Goal: Task Accomplishment & Management: Manage account settings

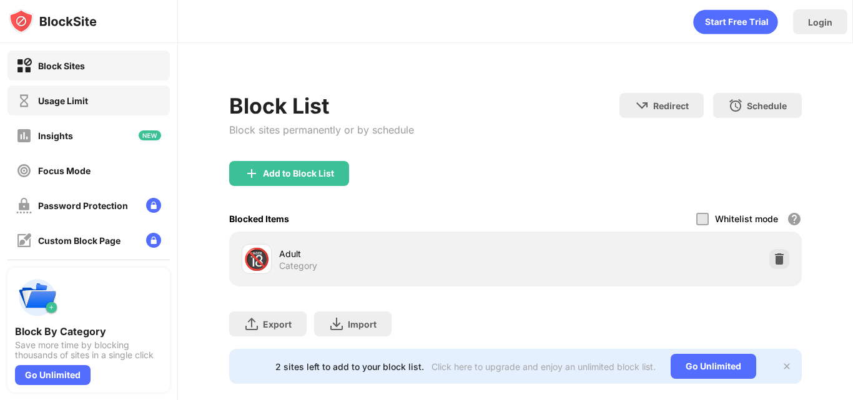
click at [104, 94] on div "Usage Limit" at bounding box center [88, 101] width 162 height 30
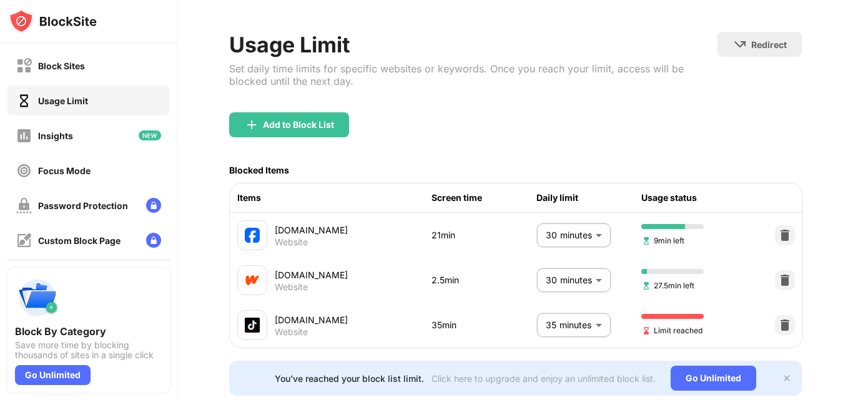
scroll to position [91, 0]
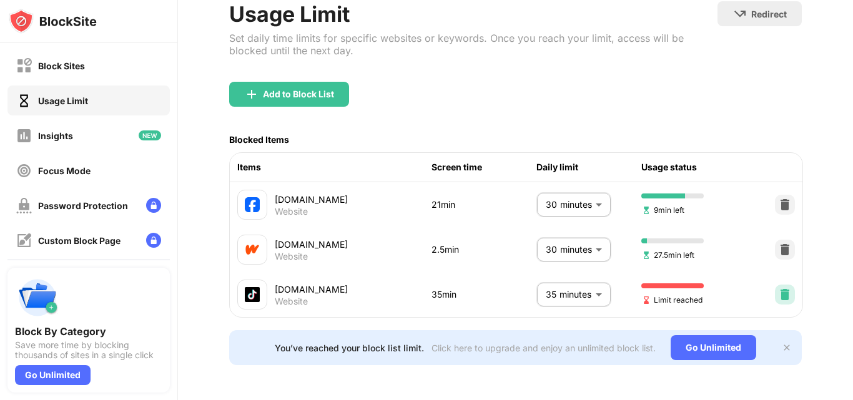
click at [779, 289] on img at bounding box center [785, 295] width 12 height 12
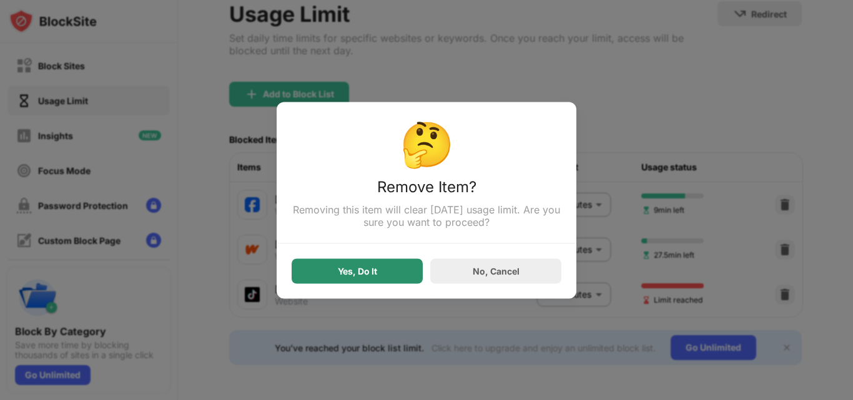
click at [364, 268] on div "Yes, Do It" at bounding box center [357, 271] width 39 height 10
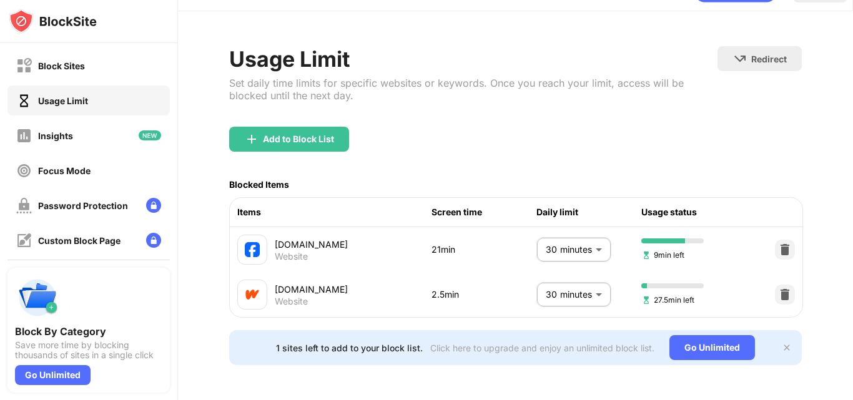
scroll to position [46, 0]
